Goal: Communication & Community: Answer question/provide support

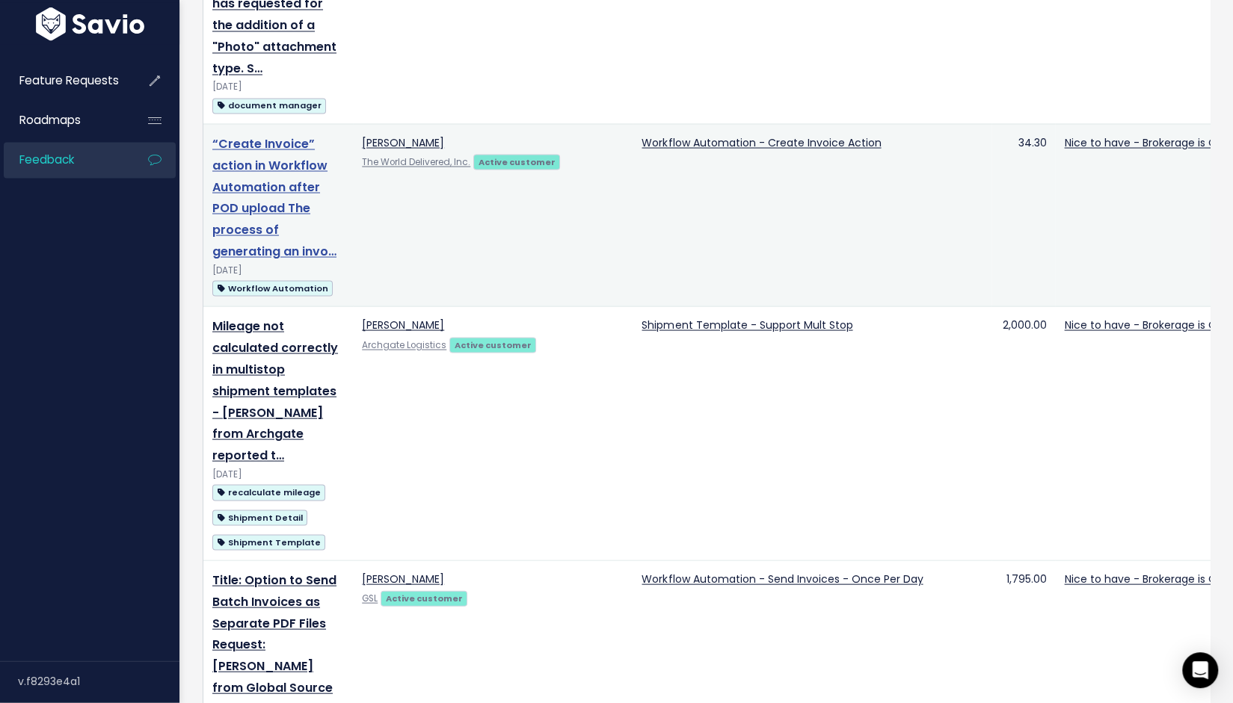
scroll to position [1944, 0]
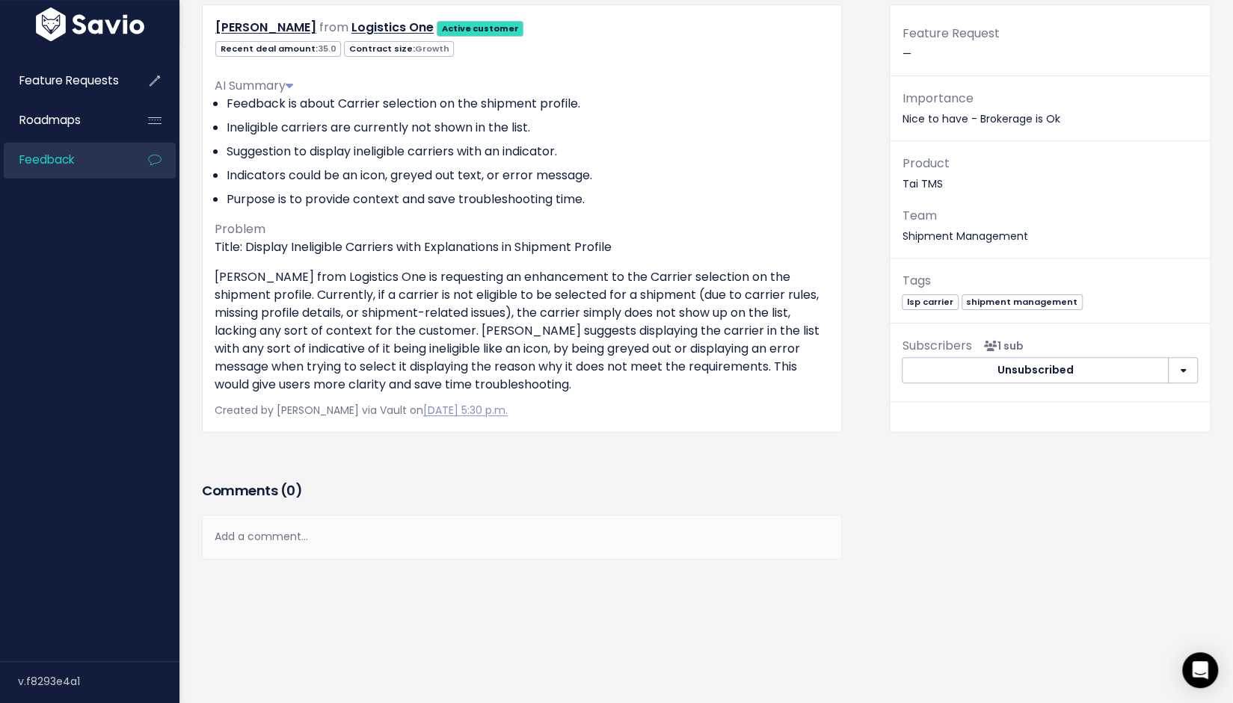
scroll to position [299, 0]
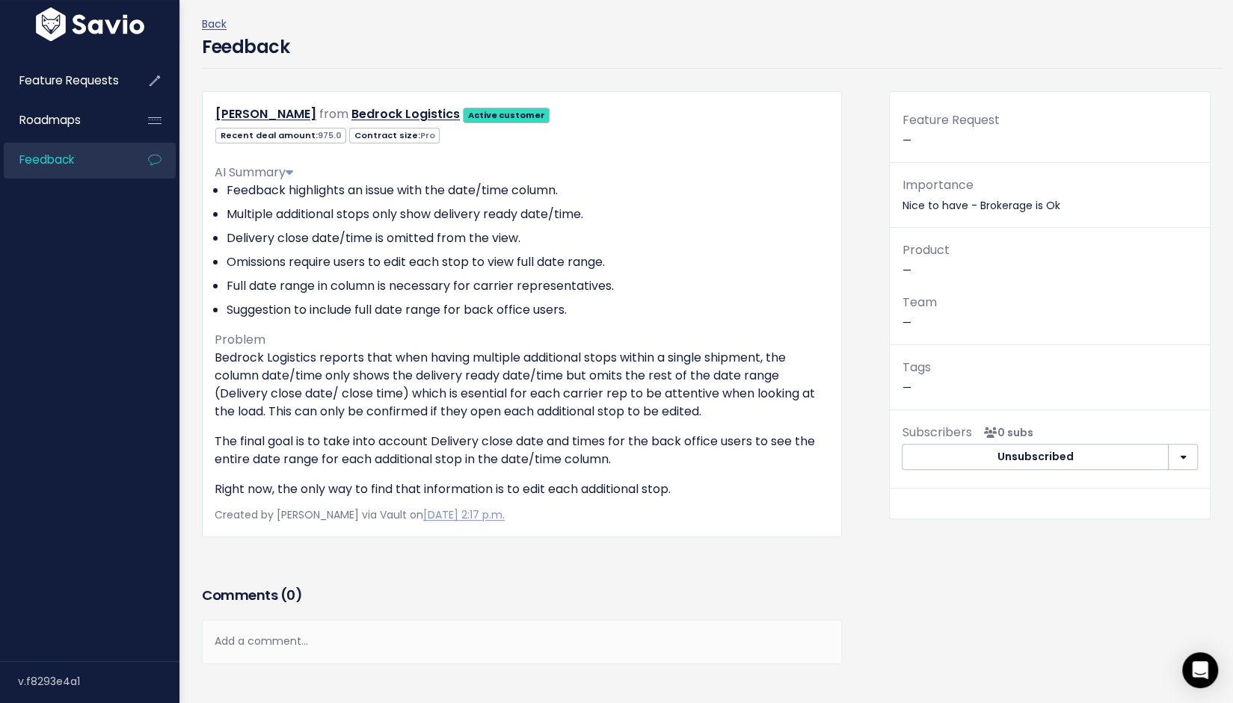
scroll to position [150, 0]
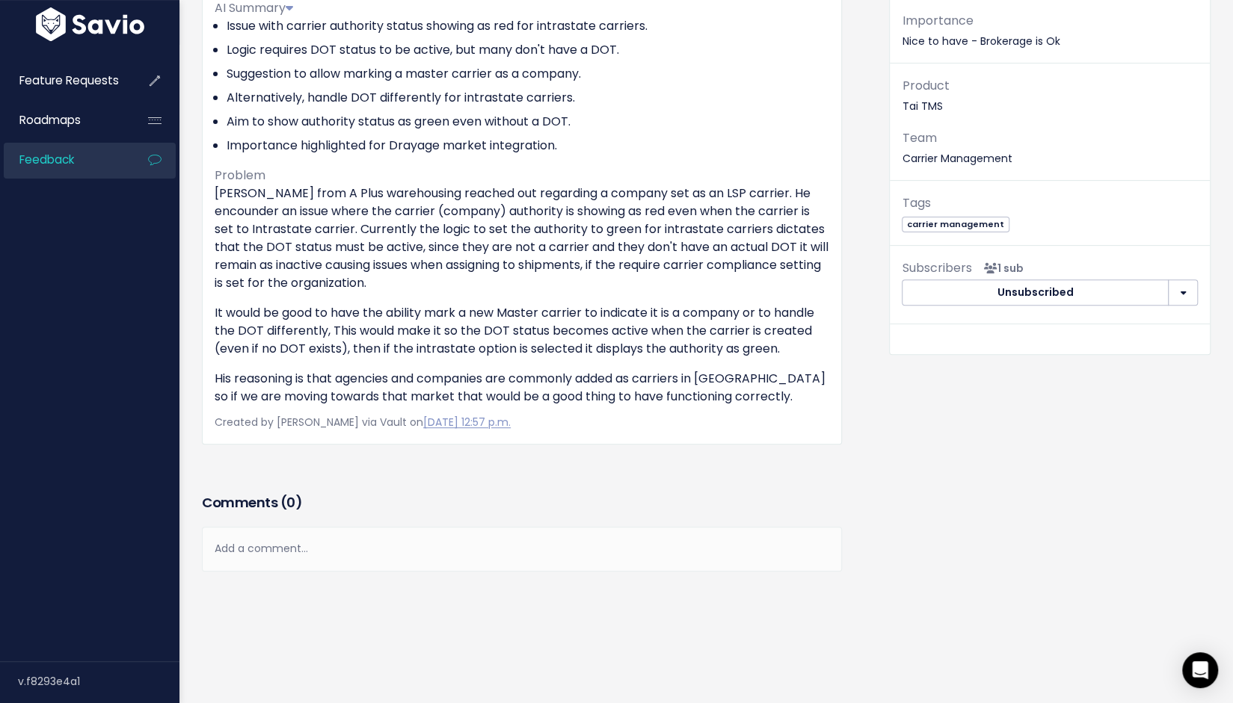
scroll to position [224, 0]
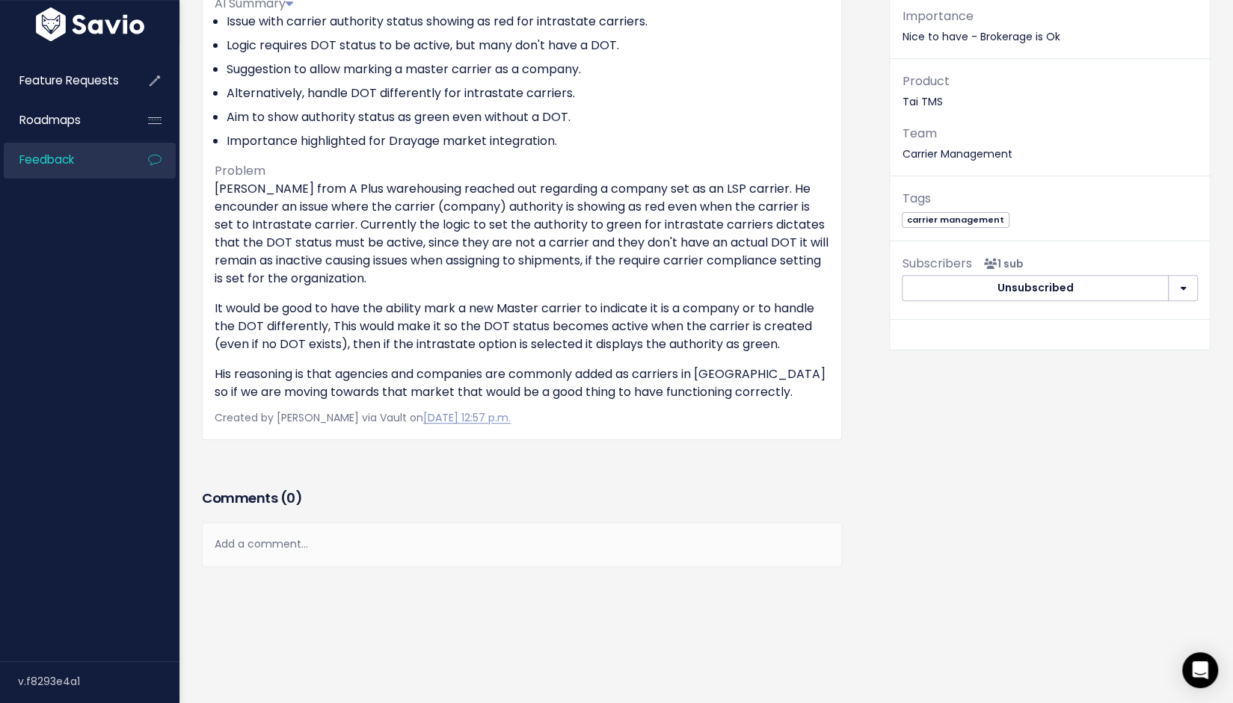
click at [854, 142] on div "Alex Sikes from A Plus Warehousing and Logistics, LLC Active customer 35.0" at bounding box center [534, 289] width 687 height 734
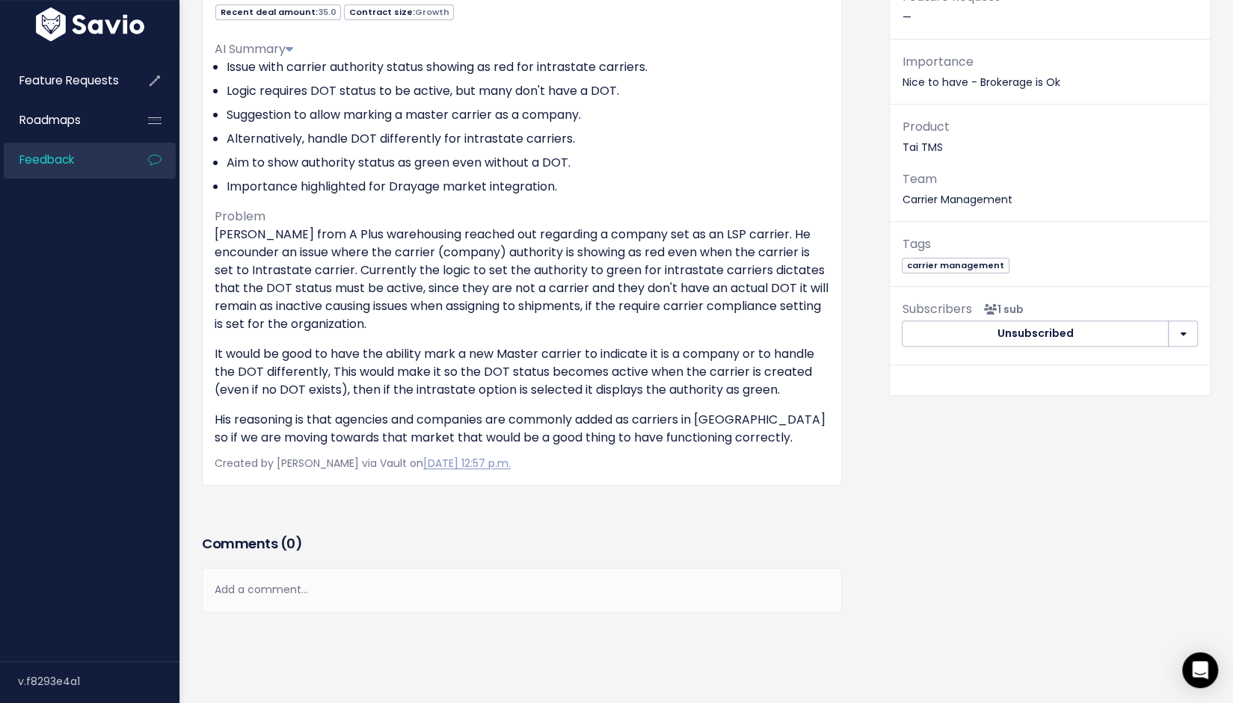
scroll to position [124, 0]
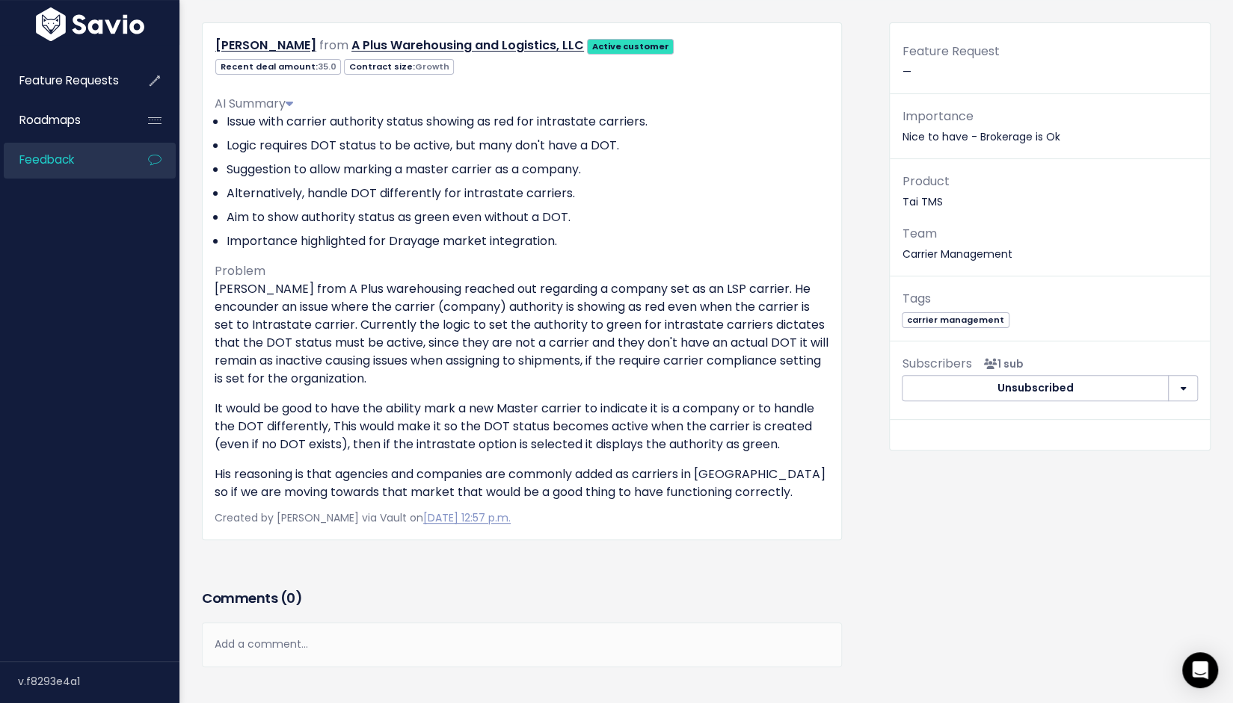
click at [848, 427] on div "Alex Sikes from A Plus Warehousing and Logistics, LLC Active customer 35.0" at bounding box center [534, 389] width 687 height 734
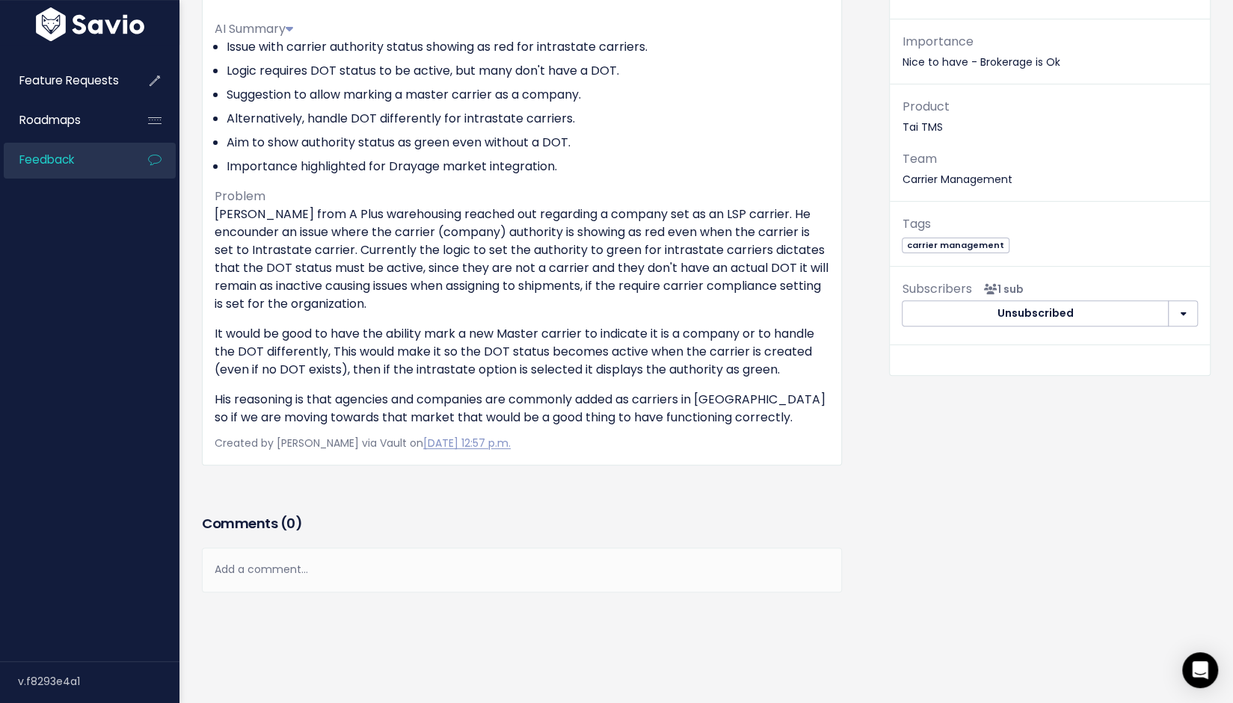
click at [855, 250] on div "Alex Sikes from A Plus Warehousing and Logistics, LLC Active customer 35.0" at bounding box center [534, 315] width 687 height 734
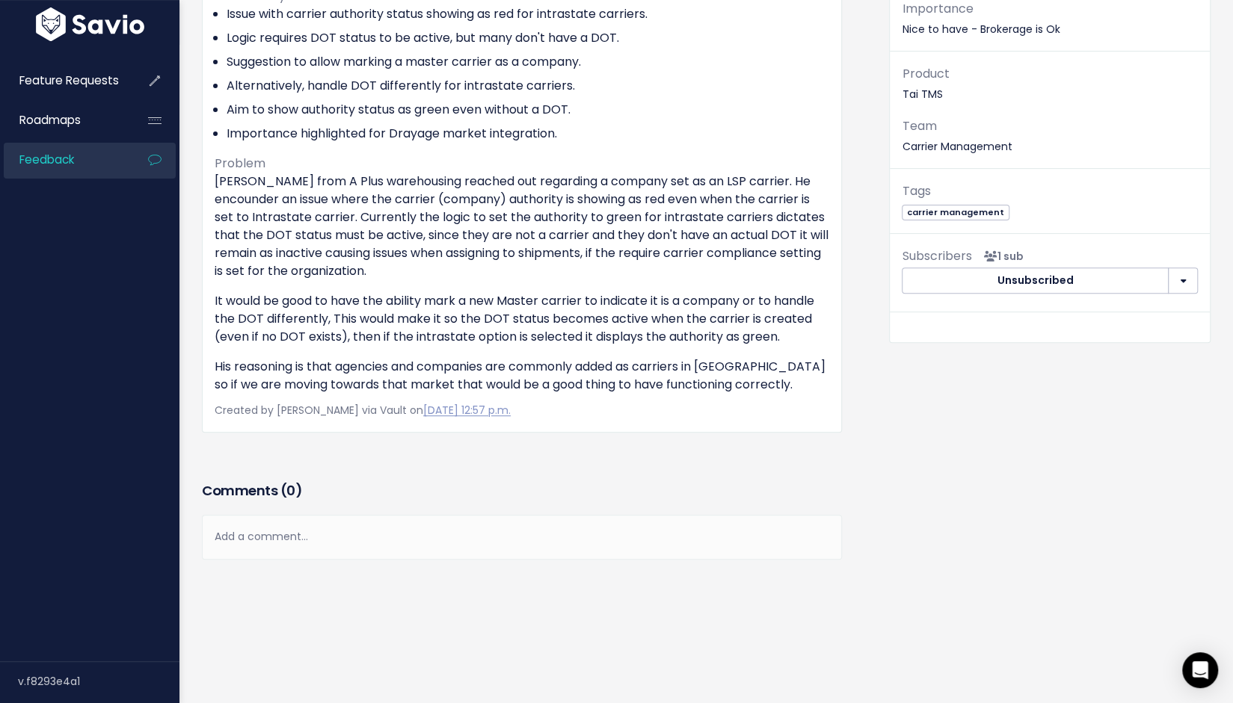
scroll to position [348, 0]
click at [388, 559] on div "Add a comment..." at bounding box center [522, 537] width 640 height 44
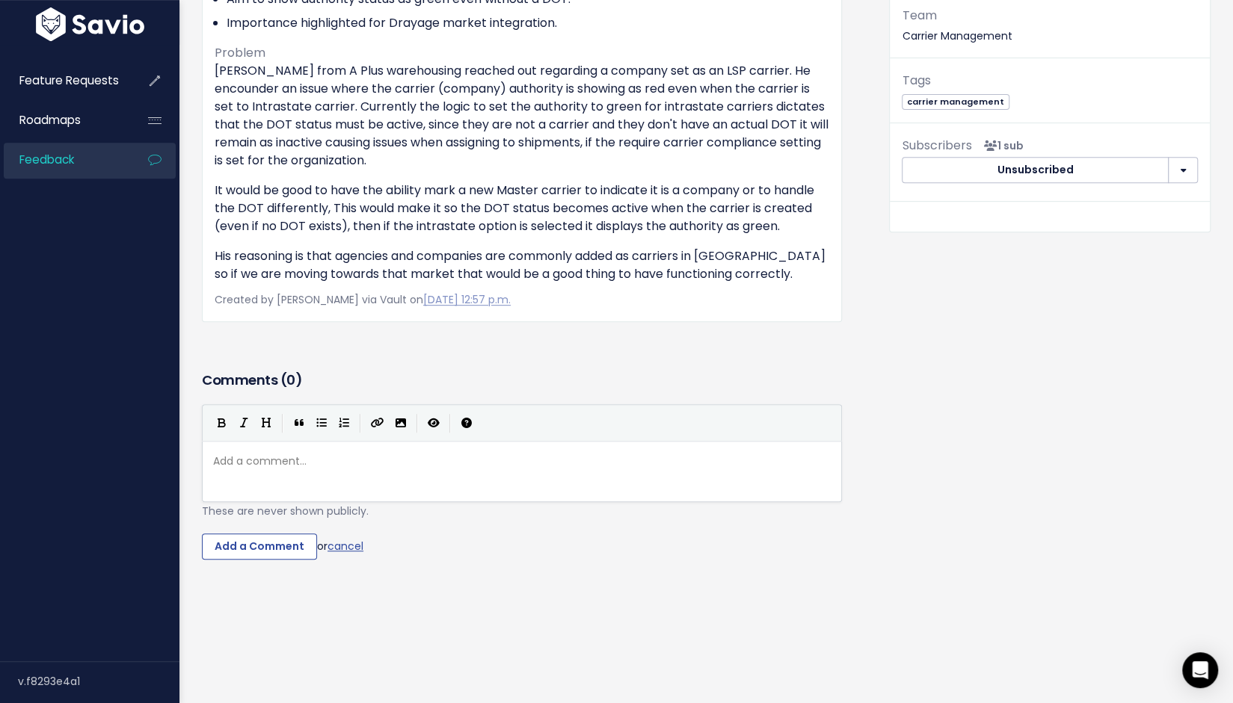
scroll to position [7, 0]
click at [392, 441] on div "| | | |" at bounding box center [522, 422] width 640 height 37
click at [389, 471] on pre "​" at bounding box center [527, 461] width 635 height 19
type textarea "freezpack"
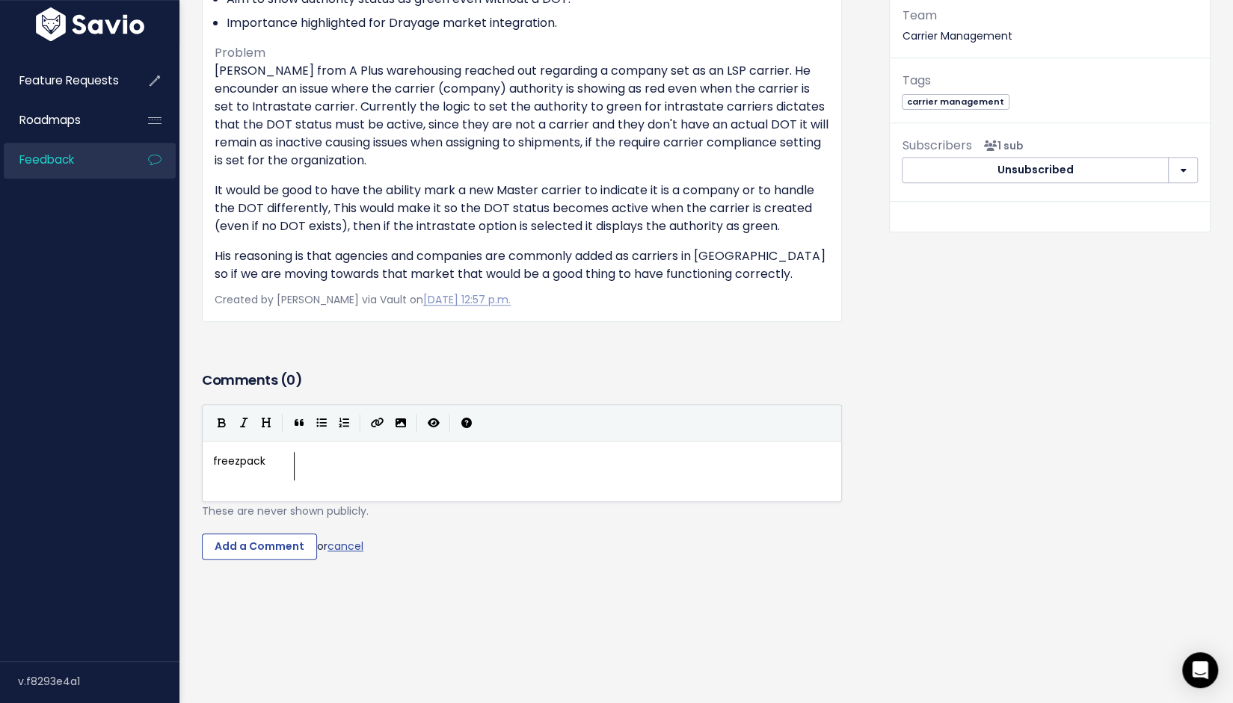
click at [938, 560] on div "Feature Request — Importance Nice to have - Brokerage is Ok Product Tai TMS Tea…" at bounding box center [1050, 215] width 344 height 823
click at [494, 532] on div "xxxxxxxxxx freezpack" at bounding box center [540, 490] width 661 height 82
type textarea "- open track"
drag, startPoint x: 1029, startPoint y: 511, endPoint x: 872, endPoint y: 517, distance: 157.9
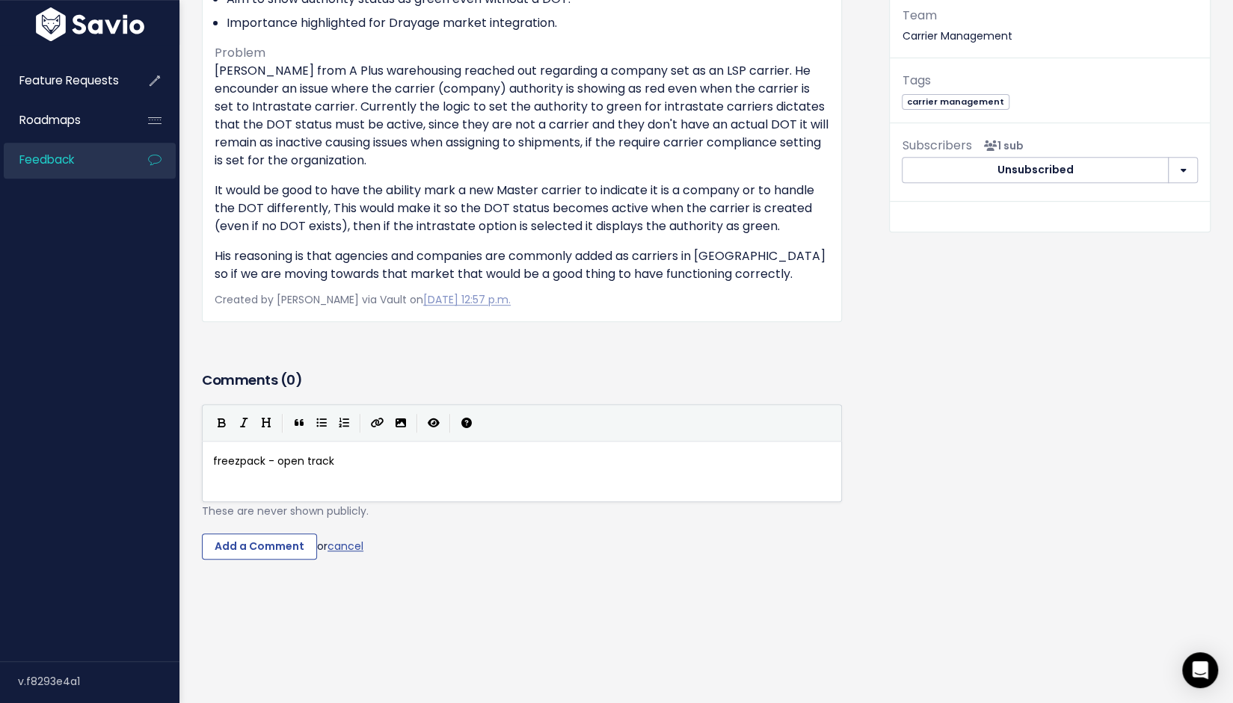
click at [1029, 511] on div "Feature Request — Importance Nice to have - Brokerage is Ok Product Tai TMS Tea…" at bounding box center [1050, 215] width 344 height 823
click at [449, 471] on pre "freezpack - open track" at bounding box center [527, 461] width 635 height 19
type textarea "track"
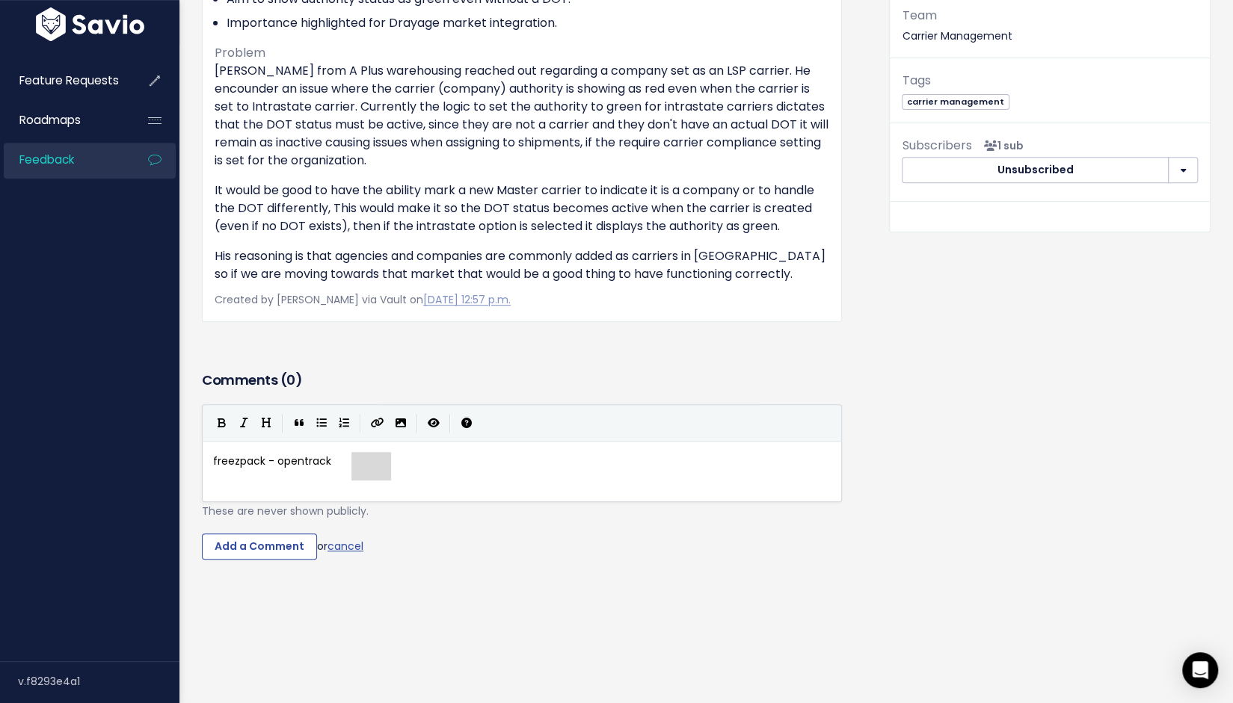
type textarea "- open track"
type textarea "could have a gf"
type textarea "ood fer"
type textarea "reference for us to see ig"
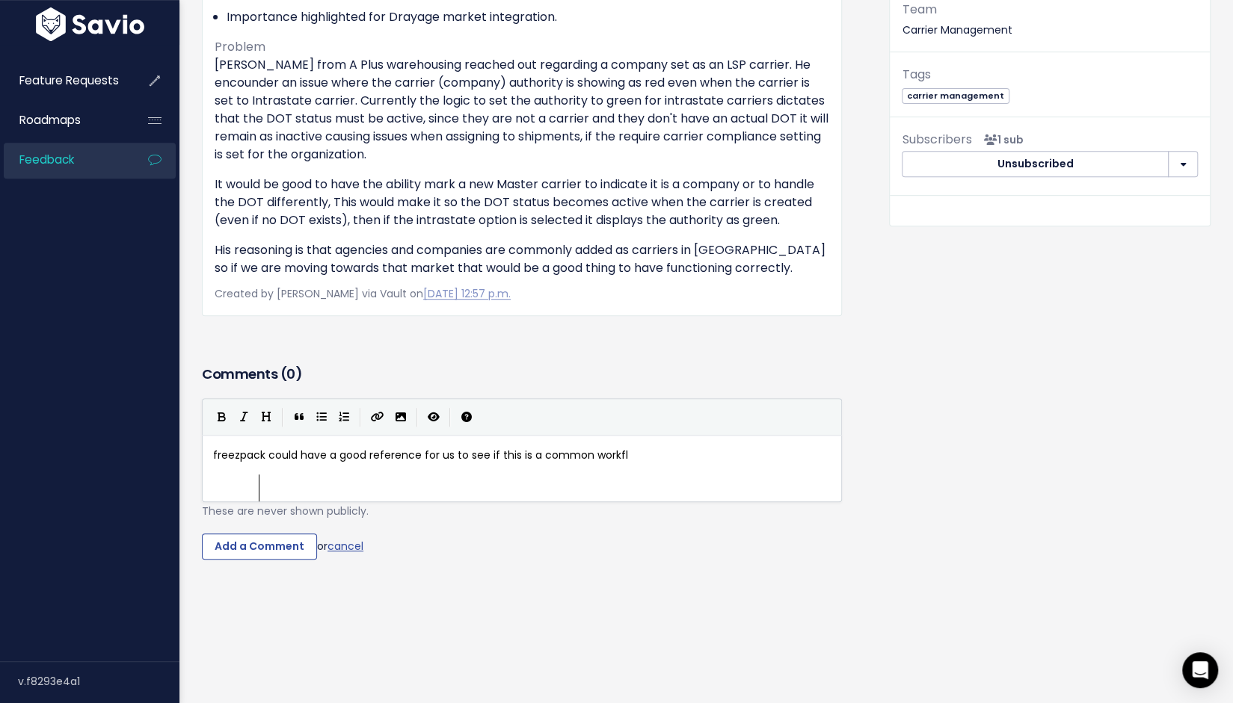
type textarea "f this is a common workflow"
type textarea "t"
type textarea ", so we can check if it can be emn"
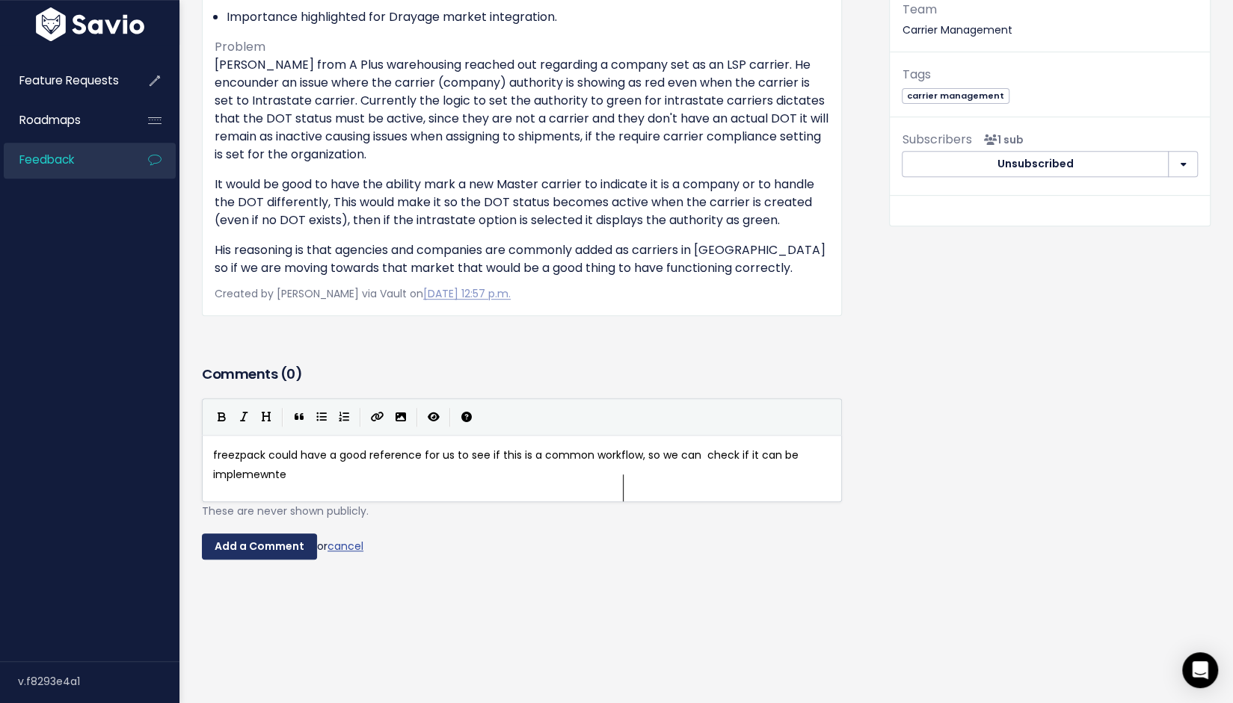
type textarea "implemewnted"
type textarea "implemented"
click at [540, 561] on div "Add a Comment or cancel" at bounding box center [522, 547] width 640 height 27
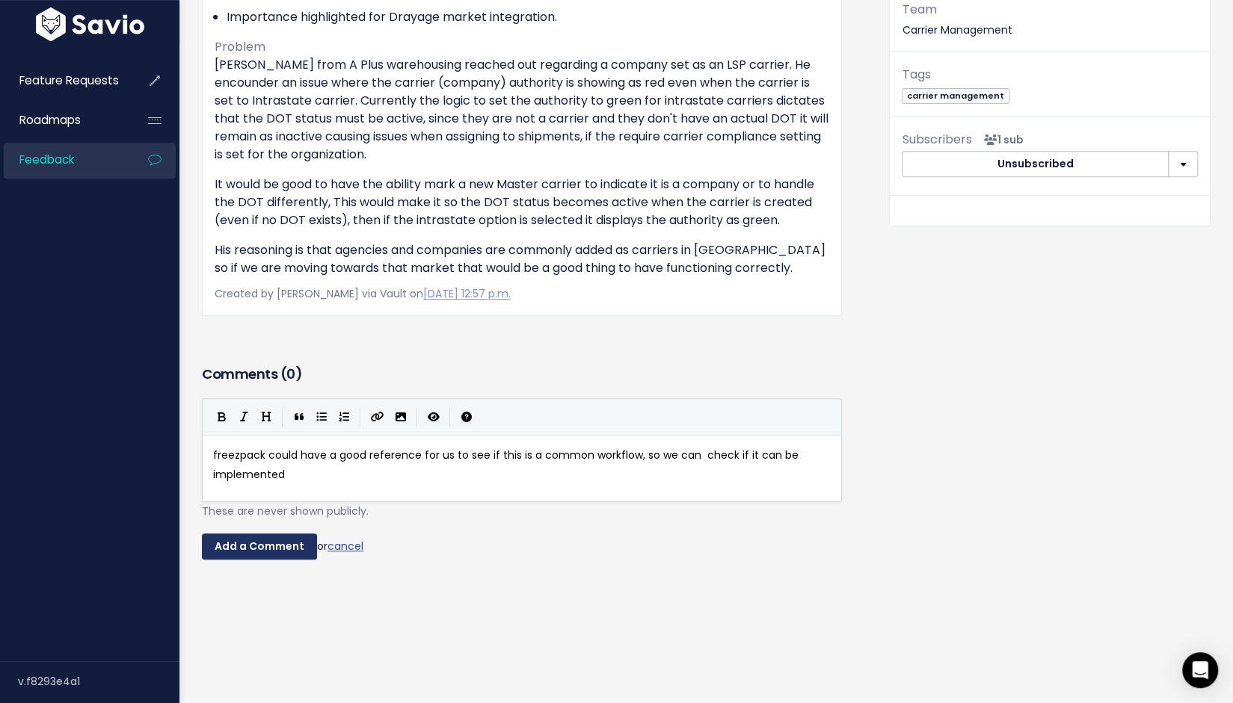
click at [311, 561] on input "Add a Comment" at bounding box center [259, 547] width 115 height 27
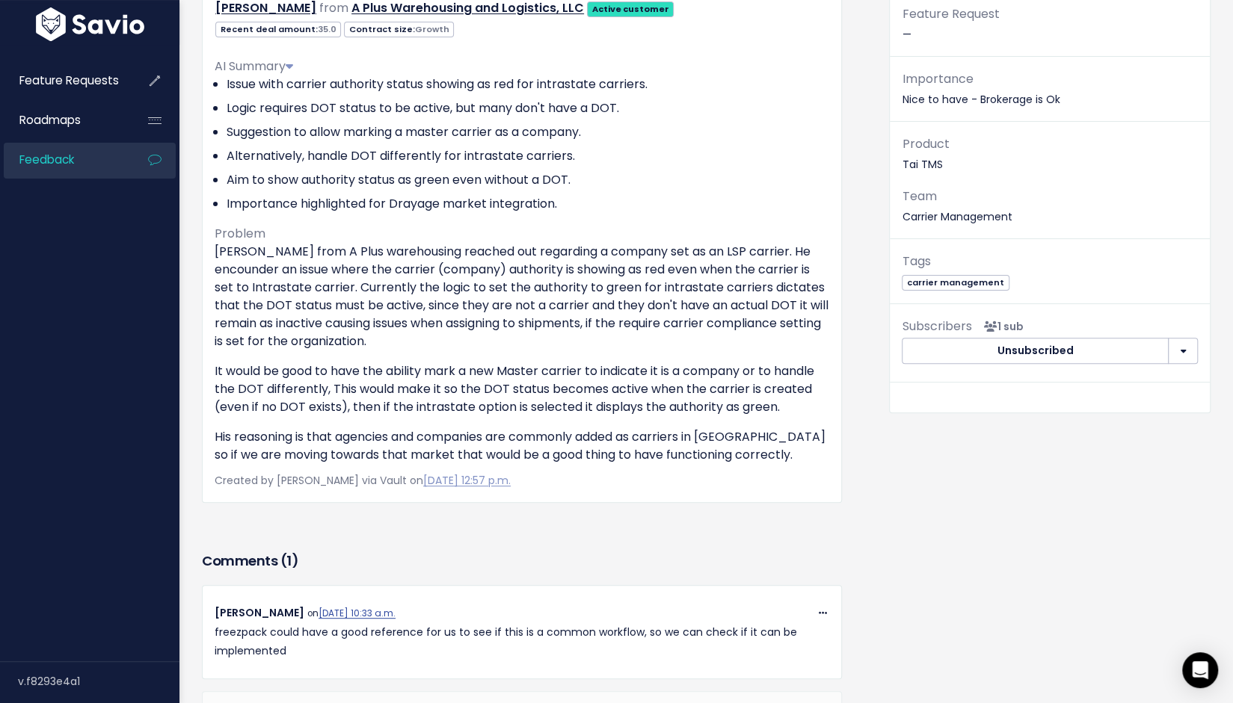
scroll to position [0, 0]
